Goal: Feedback & Contribution: Leave review/rating

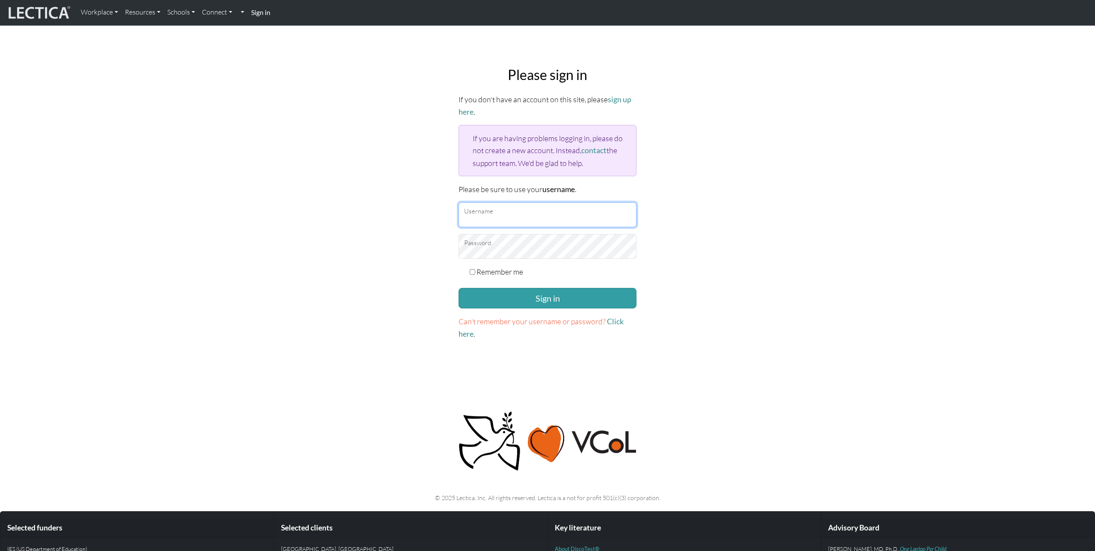
click at [491, 210] on input "Username" at bounding box center [548, 214] width 178 height 25
type input "nmaisano"
click at [537, 296] on button "Sign in" at bounding box center [548, 298] width 178 height 21
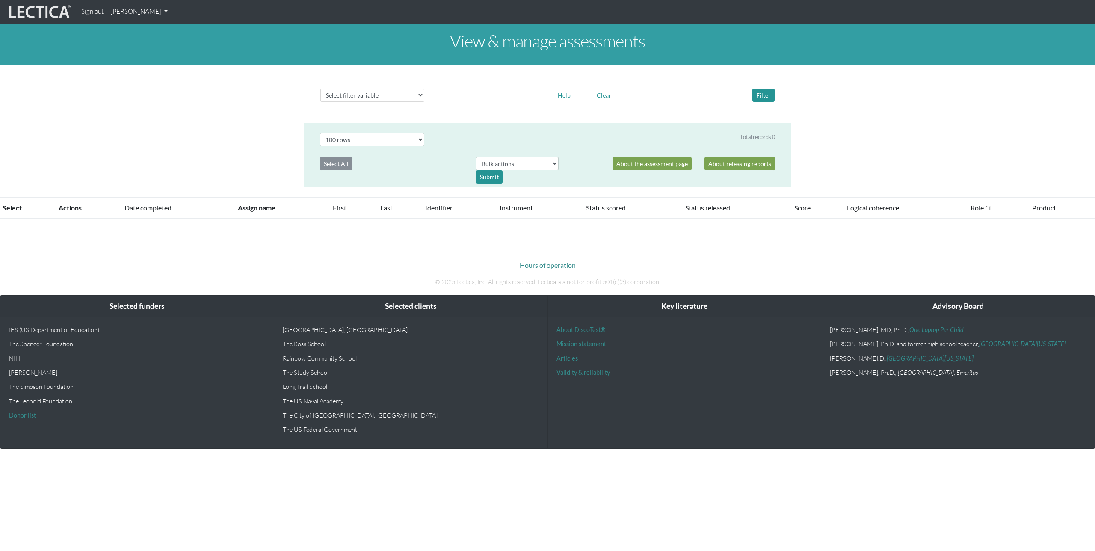
select select "100"
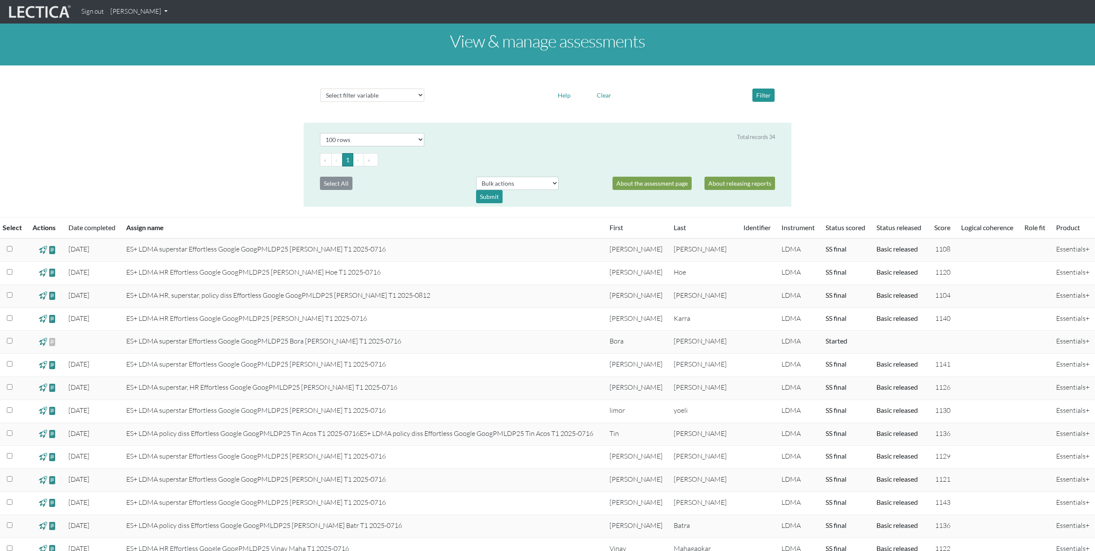
click at [151, 12] on link "[PERSON_NAME]" at bounding box center [139, 11] width 64 height 17
click at [140, 27] on link "My Profile" at bounding box center [150, 31] width 68 height 11
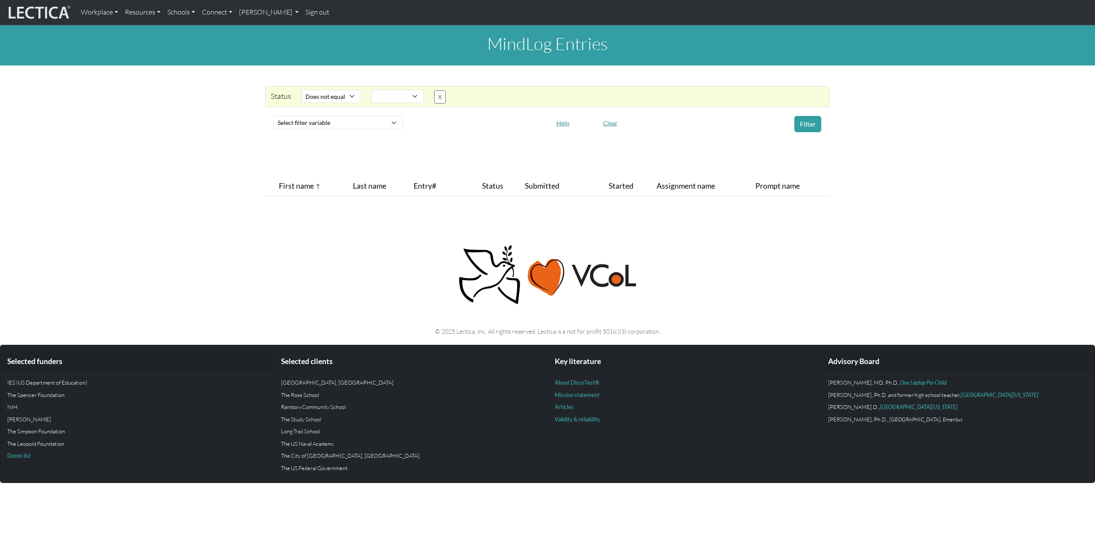
select select "not_iexact"
select select
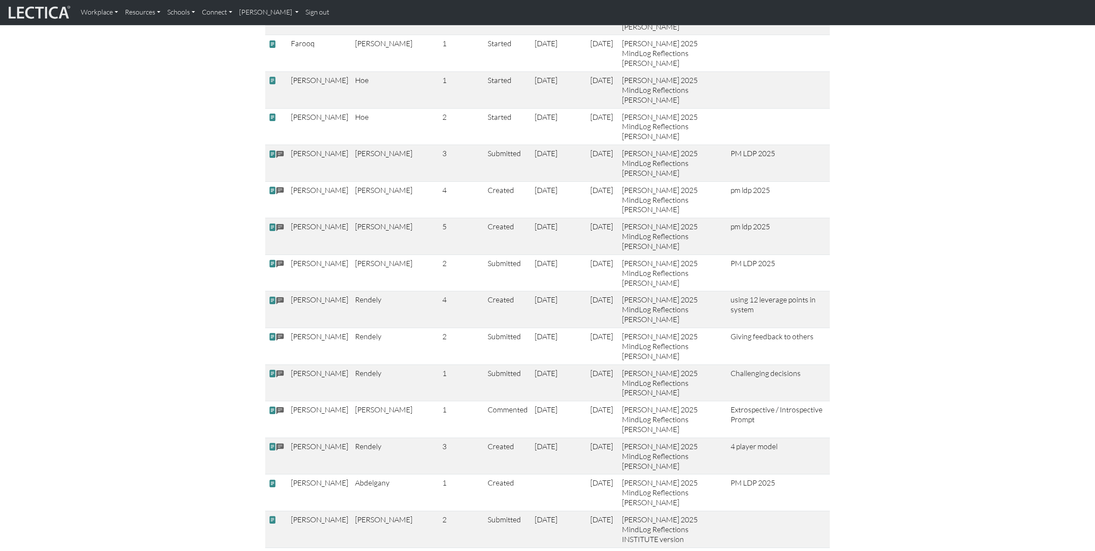
scroll to position [2031, 0]
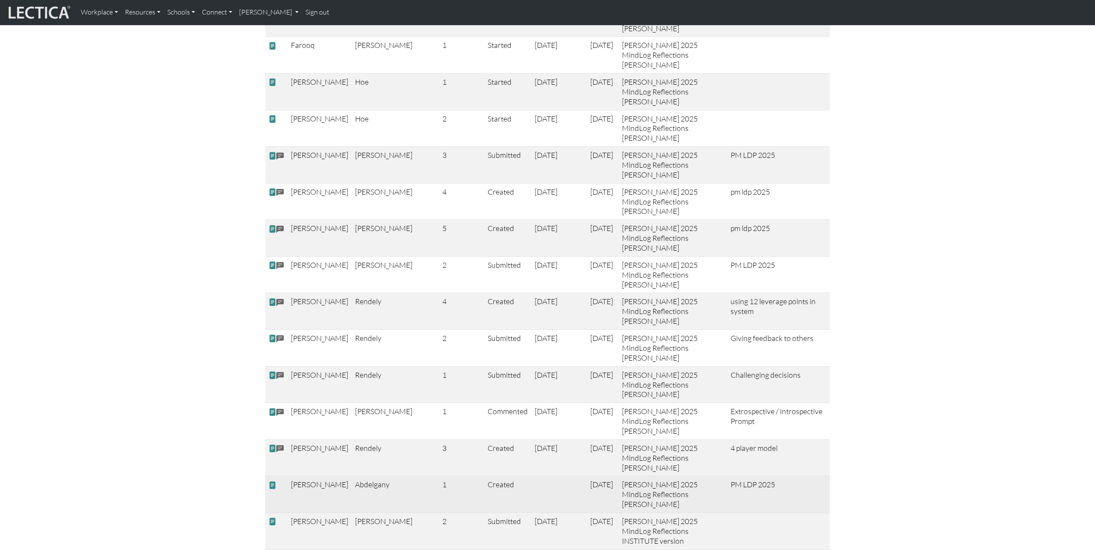
click at [272, 481] on span at bounding box center [273, 485] width 8 height 9
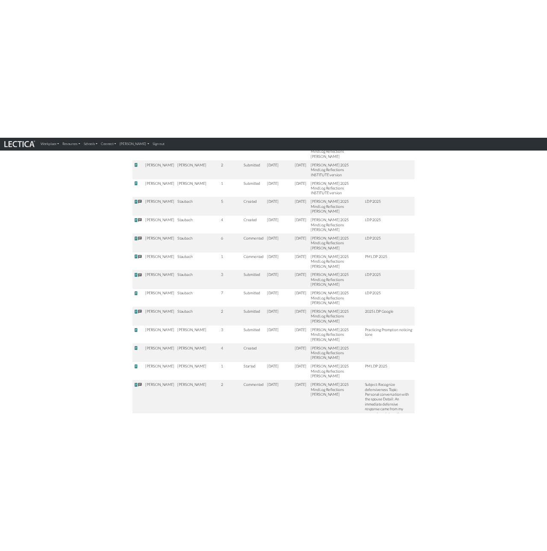
scroll to position [2498, 0]
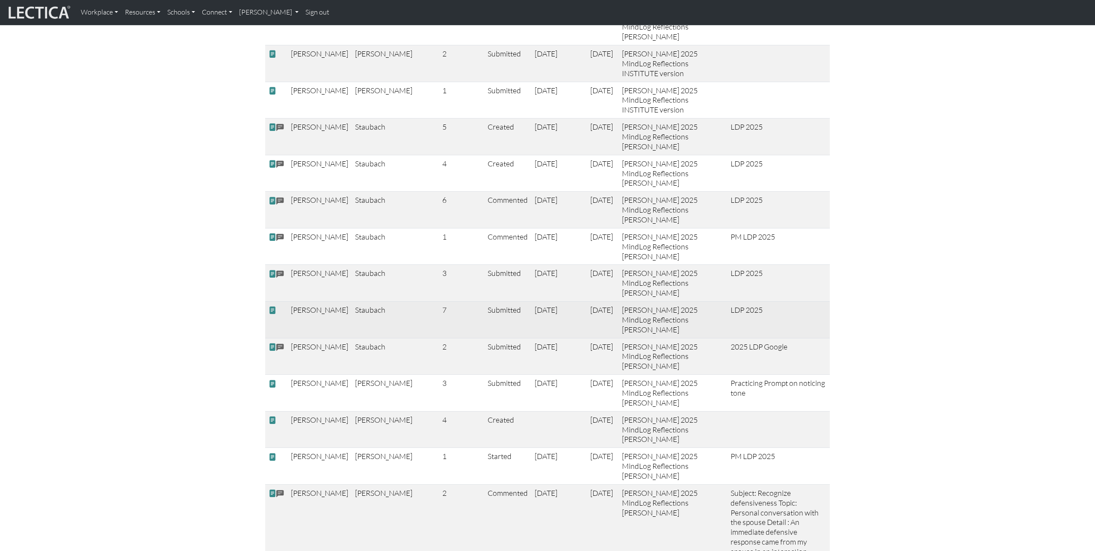
click at [272, 306] on span at bounding box center [273, 310] width 8 height 9
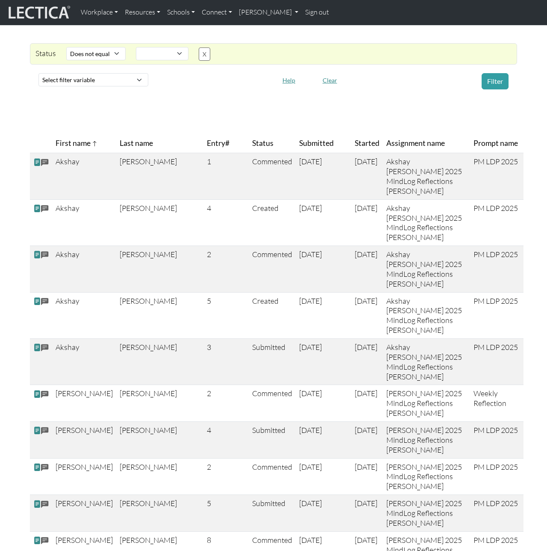
scroll to position [0, 0]
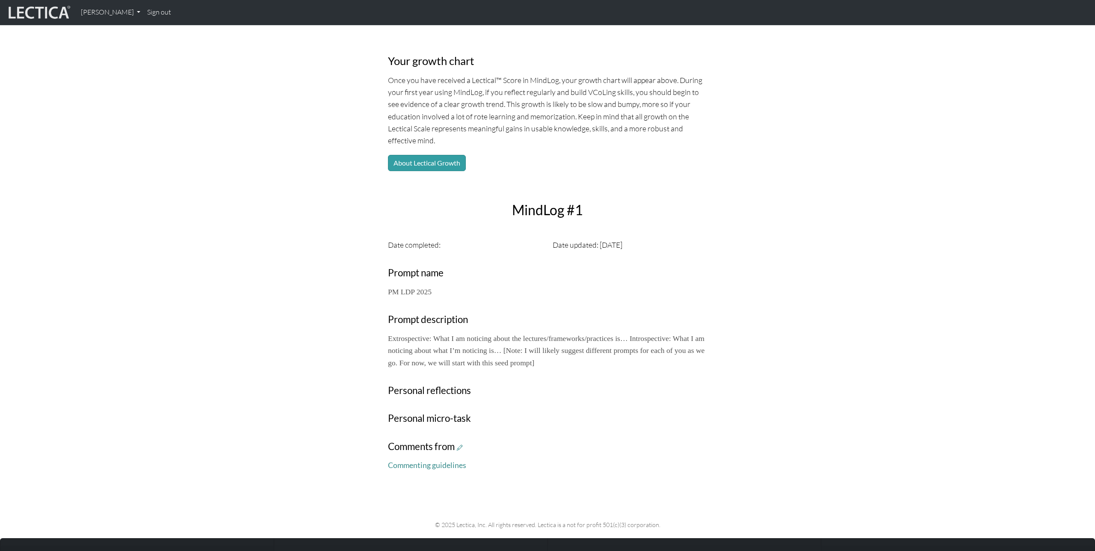
scroll to position [78, 0]
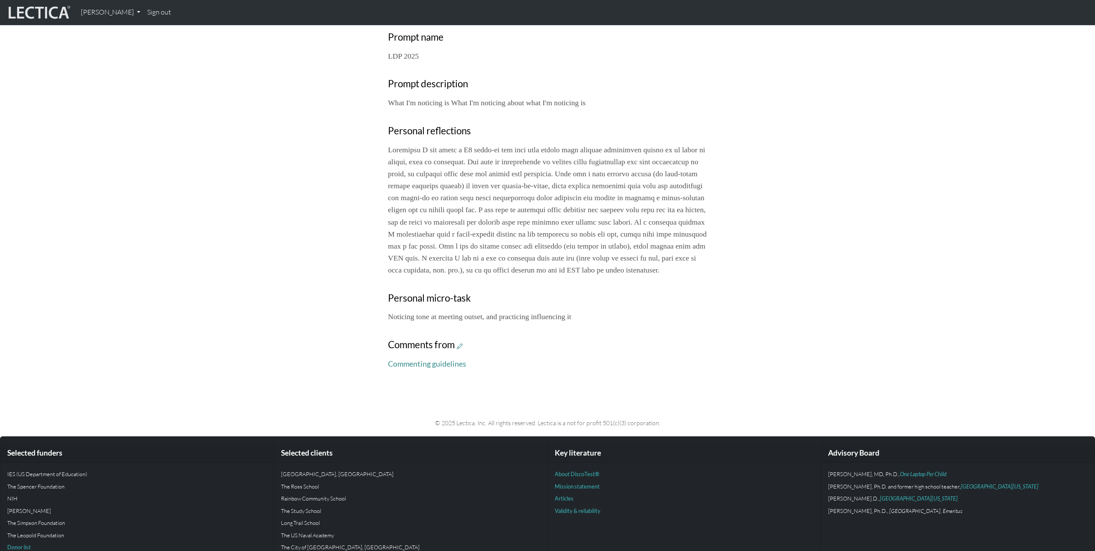
scroll to position [318, 0]
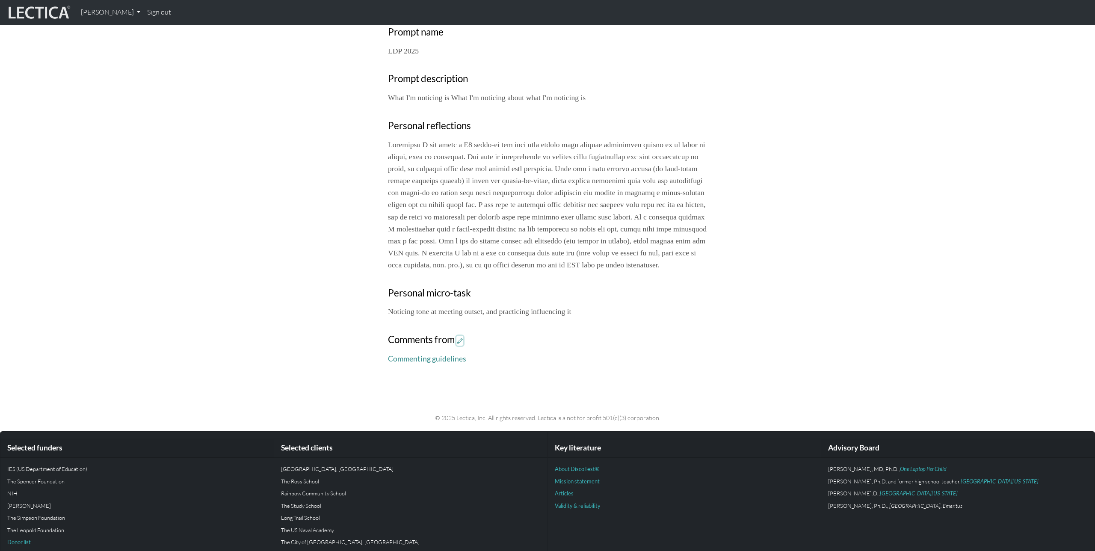
click at [462, 344] on icon at bounding box center [460, 340] width 6 height 7
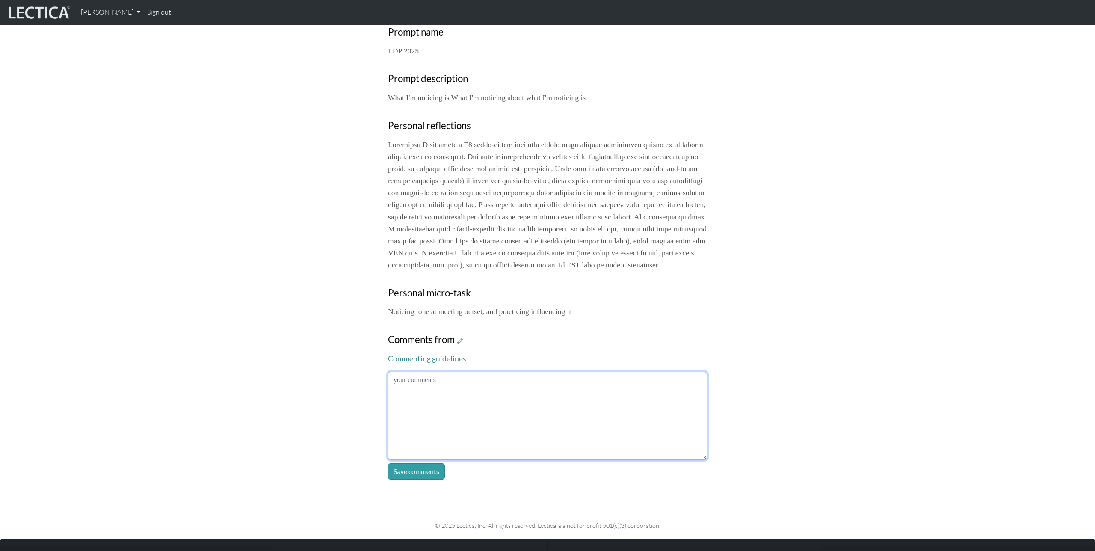
click at [529, 427] on textarea at bounding box center [547, 416] width 319 height 88
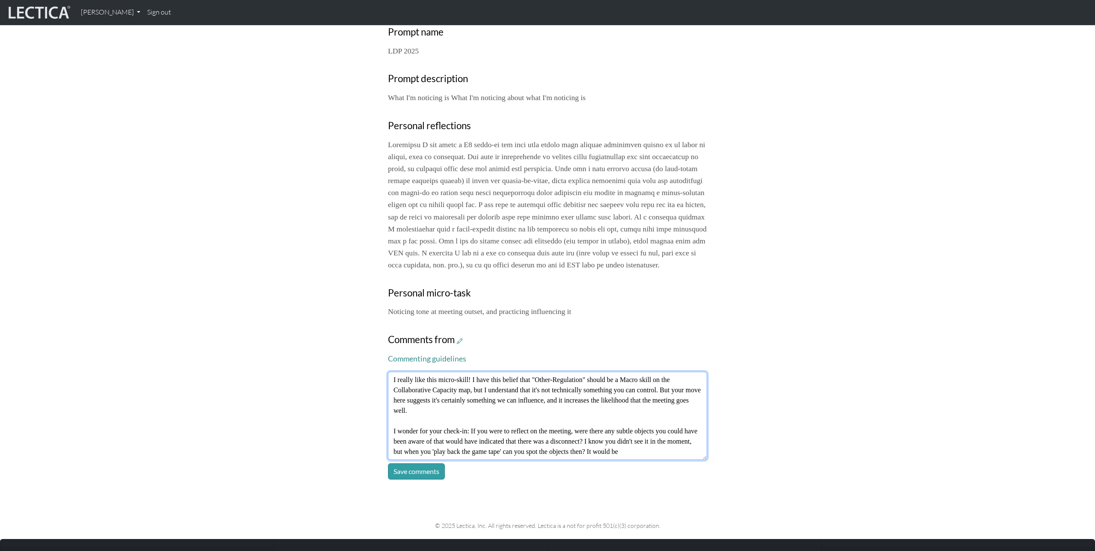
scroll to position [6, 0]
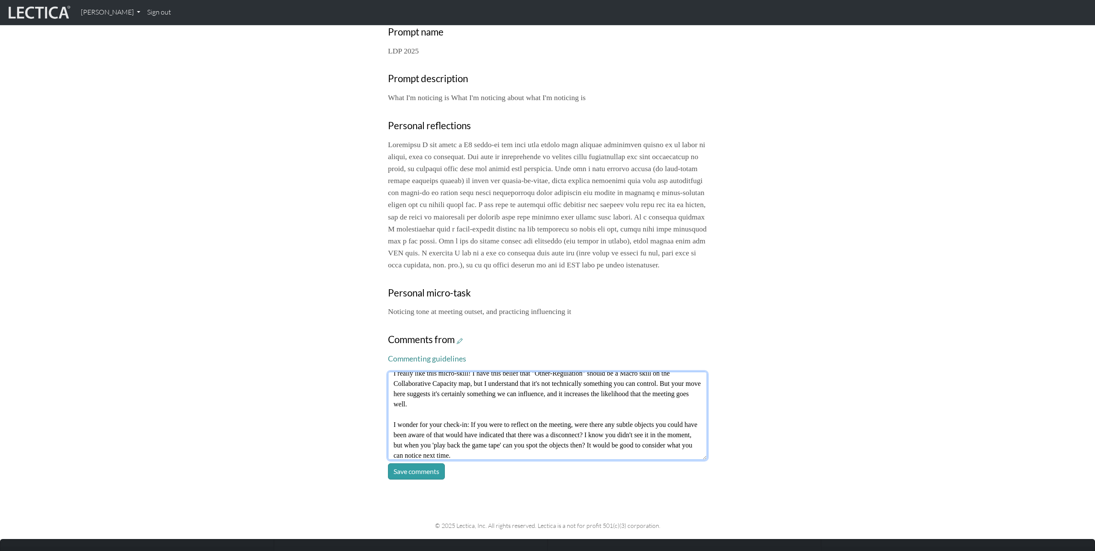
type textarea "I really like this micro-skill! I have this belief that "Other-Regulation" shou…"
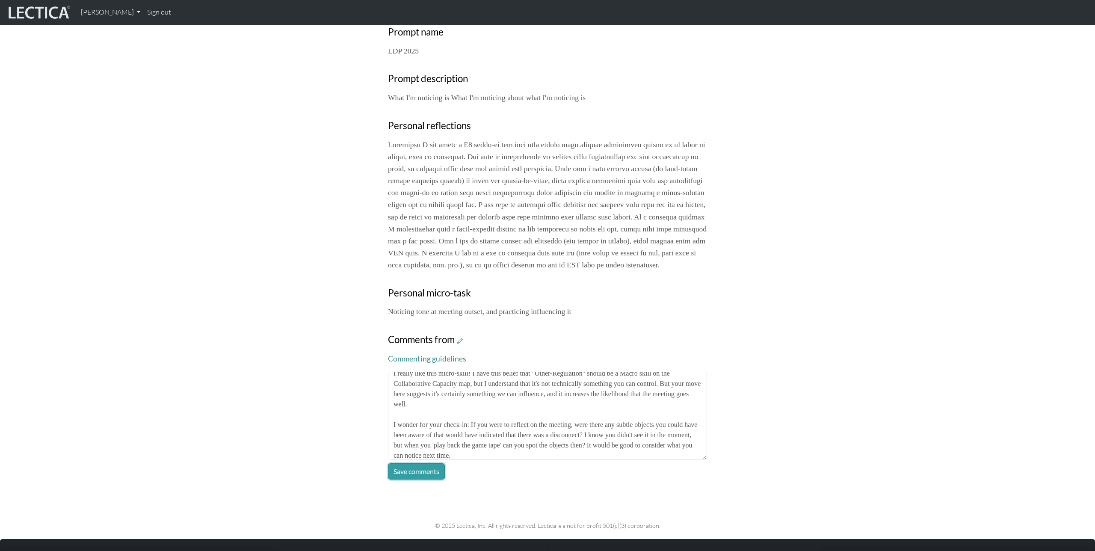
click button "Save comments" at bounding box center [416, 471] width 57 height 16
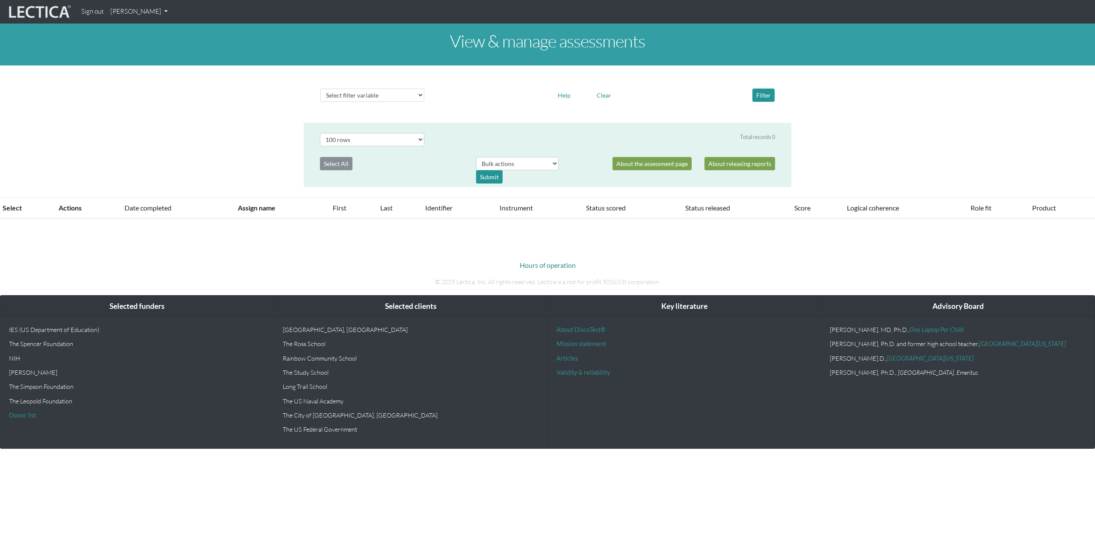
select select "100"
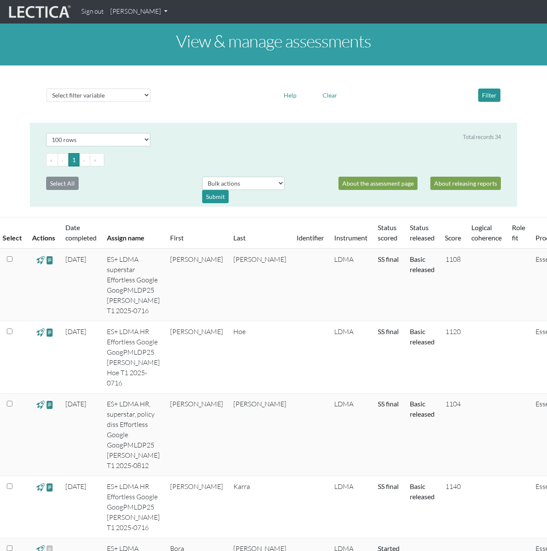
click at [132, 9] on link "Nicholas Maisano" at bounding box center [139, 11] width 64 height 17
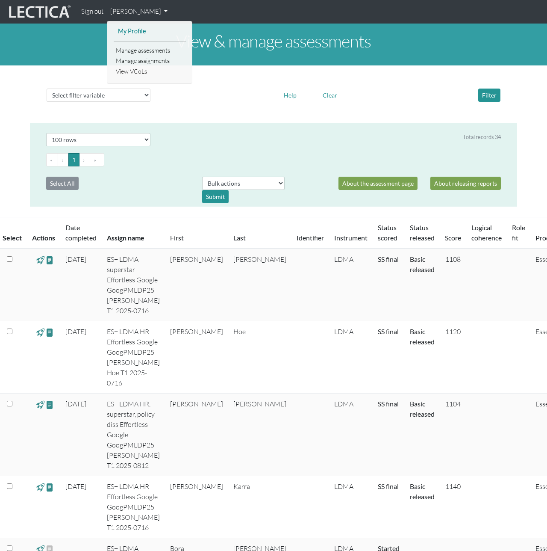
click at [134, 34] on link "My Profile" at bounding box center [150, 31] width 68 height 11
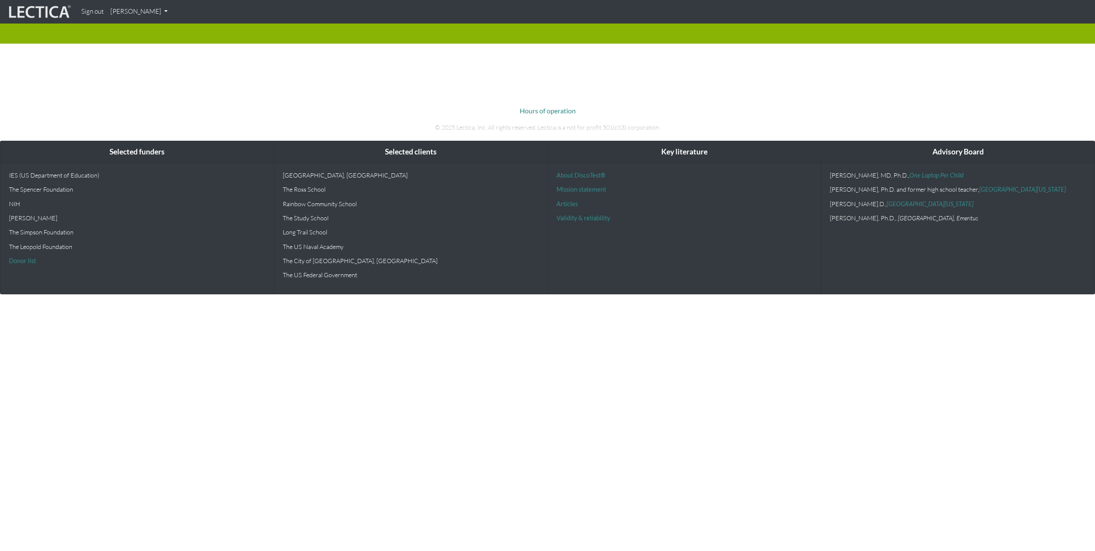
click at [148, 9] on link "[PERSON_NAME]" at bounding box center [139, 11] width 64 height 17
click at [139, 32] on link "My Profile" at bounding box center [150, 31] width 68 height 11
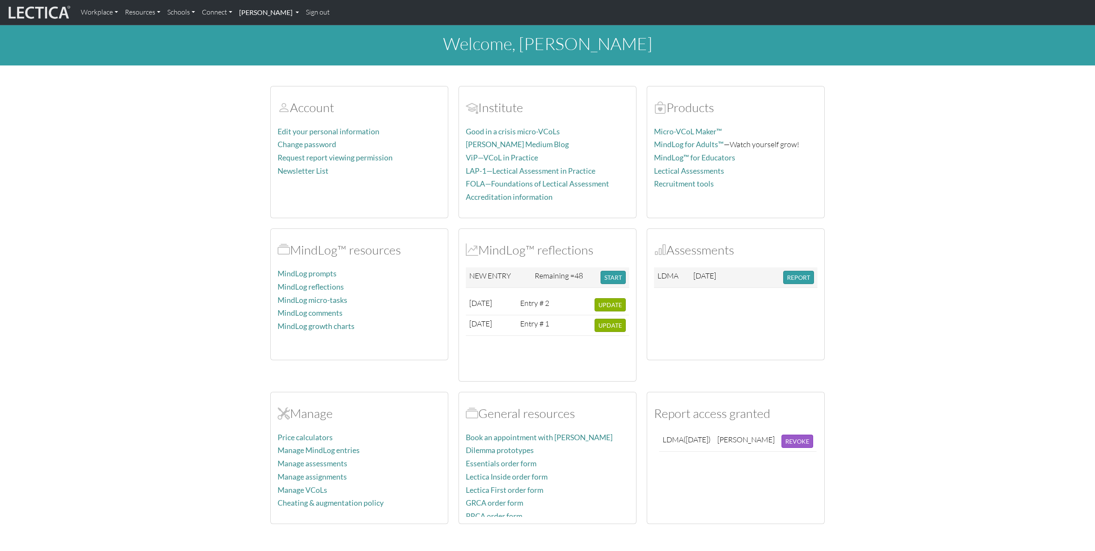
click at [295, 13] on link "[PERSON_NAME]" at bounding box center [269, 12] width 67 height 18
click at [315, 13] on link "Sign out" at bounding box center [317, 12] width 31 height 18
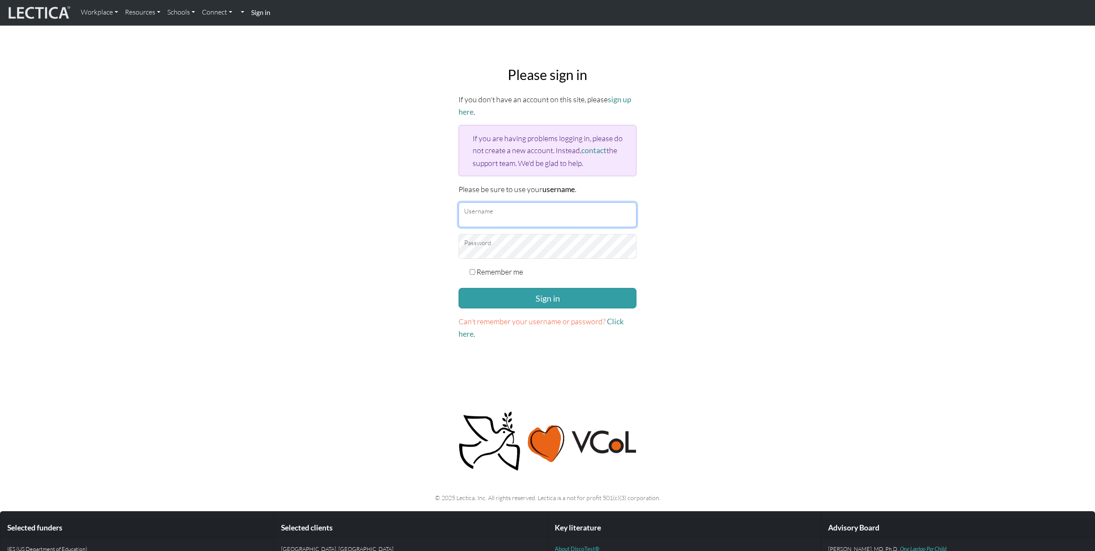
click at [470, 208] on input "Username" at bounding box center [548, 214] width 178 height 25
type input "trex"
